Goal: Task Accomplishment & Management: Complete application form

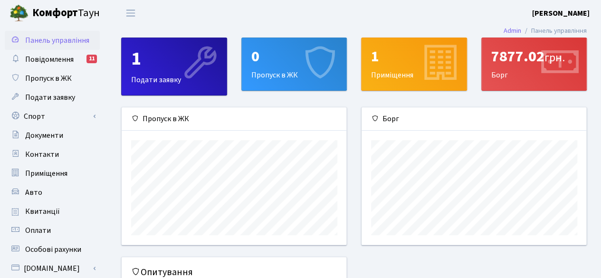
scroll to position [137, 225]
click at [303, 74] on icon at bounding box center [319, 63] width 45 height 45
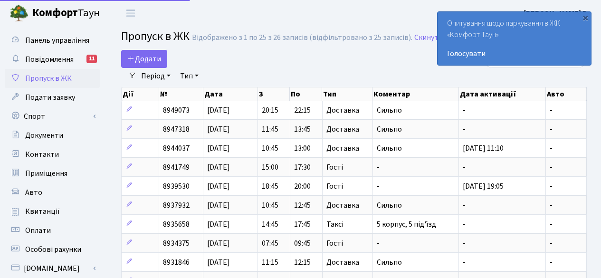
select select "25"
click at [152, 56] on span "Додати" at bounding box center [144, 59] width 34 height 10
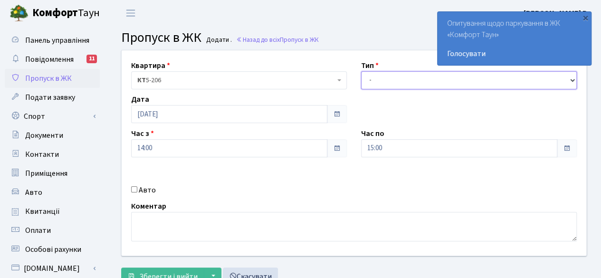
click at [406, 77] on select "- Доставка Таксі Гості Сервіс" at bounding box center [469, 80] width 216 height 18
select select "1"
click at [361, 71] on select "- Доставка Таксі Гості Сервіс" at bounding box center [469, 80] width 216 height 18
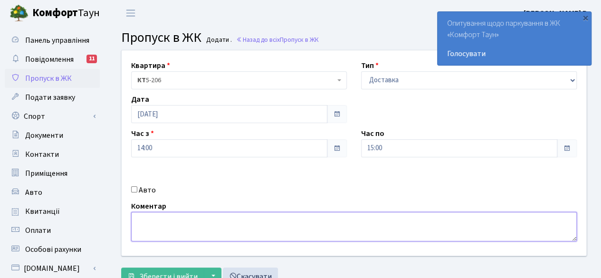
click at [216, 226] on textarea at bounding box center [354, 226] width 446 height 29
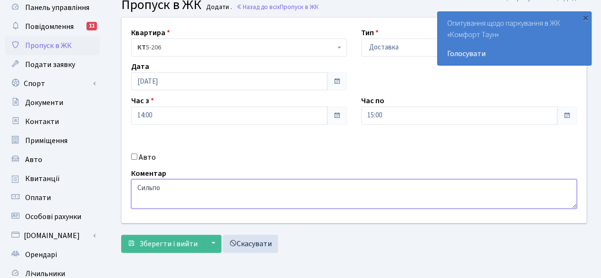
scroll to position [48, 0]
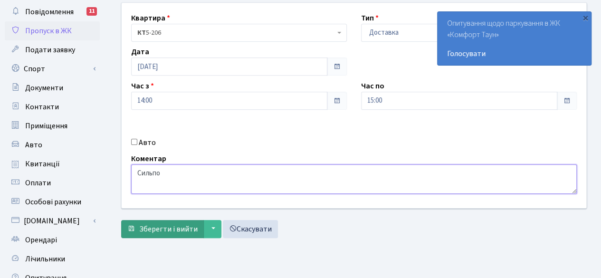
type textarea "Сильпо"
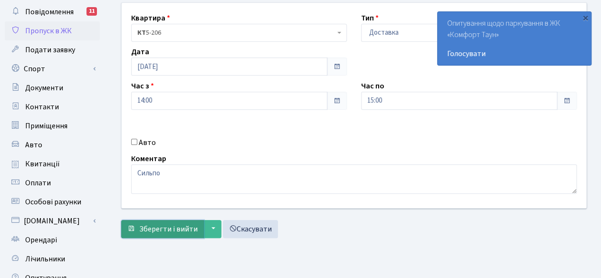
click at [166, 225] on span "Зберегти і вийти" at bounding box center [168, 229] width 58 height 10
click at [585, 17] on div "×" at bounding box center [586, 18] width 10 height 10
